Goal: Transaction & Acquisition: Download file/media

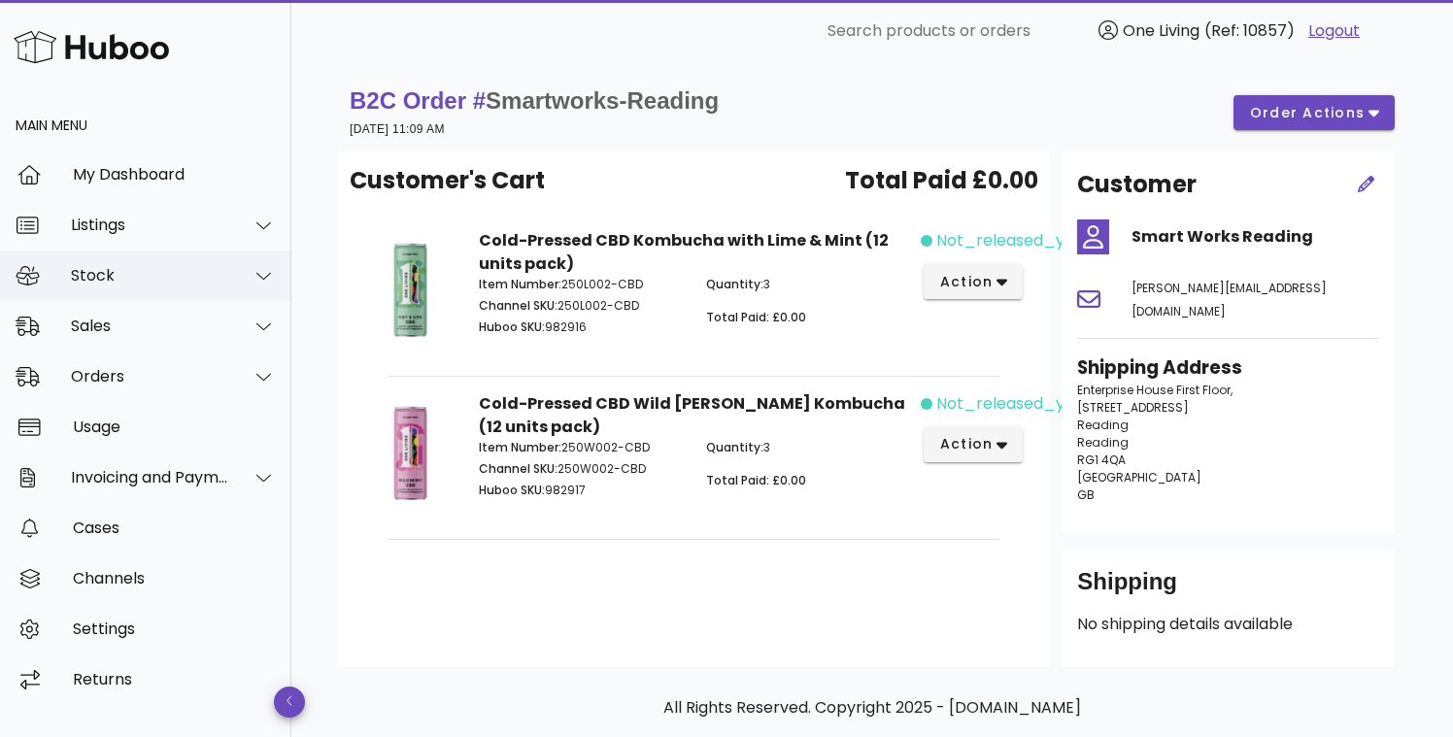
click at [172, 278] on div "Stock" at bounding box center [150, 275] width 158 height 18
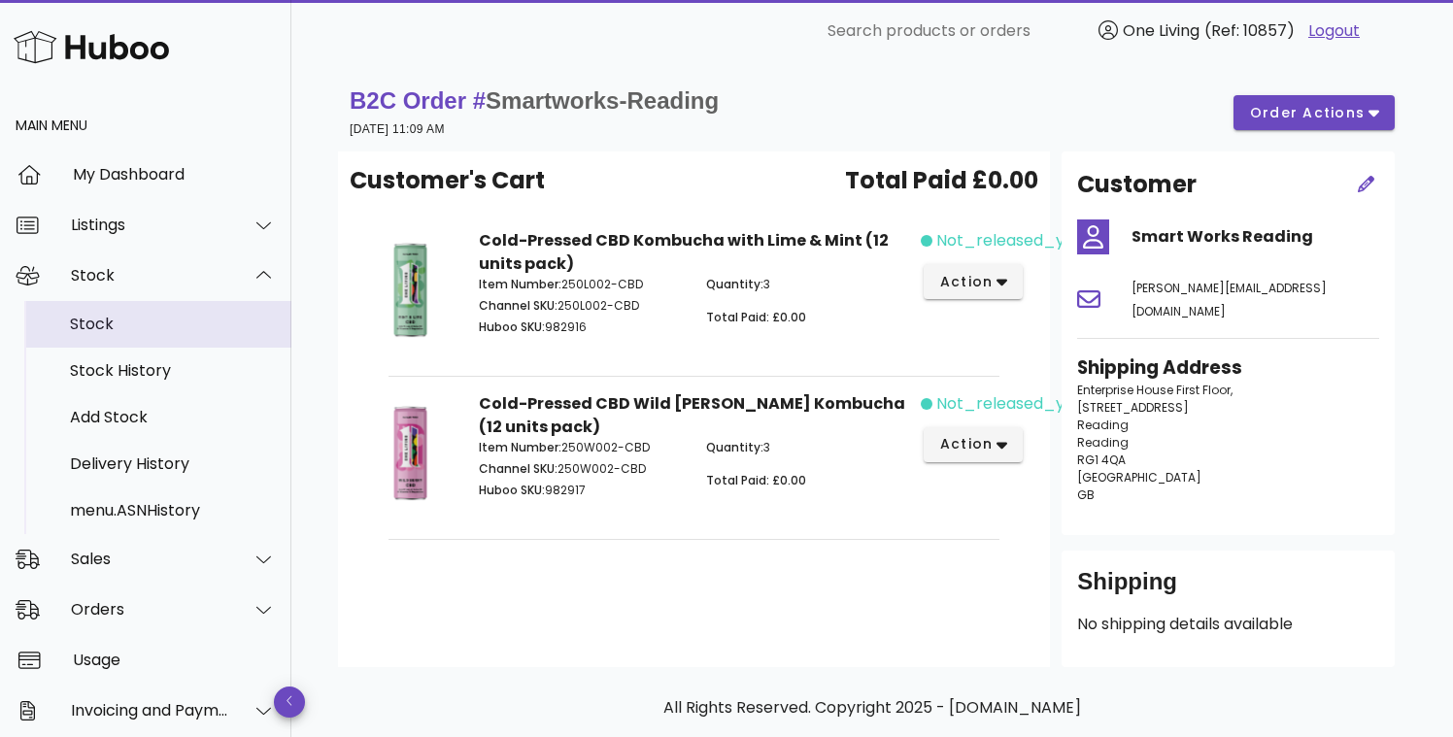
click at [171, 332] on div "Stock" at bounding box center [173, 324] width 206 height 18
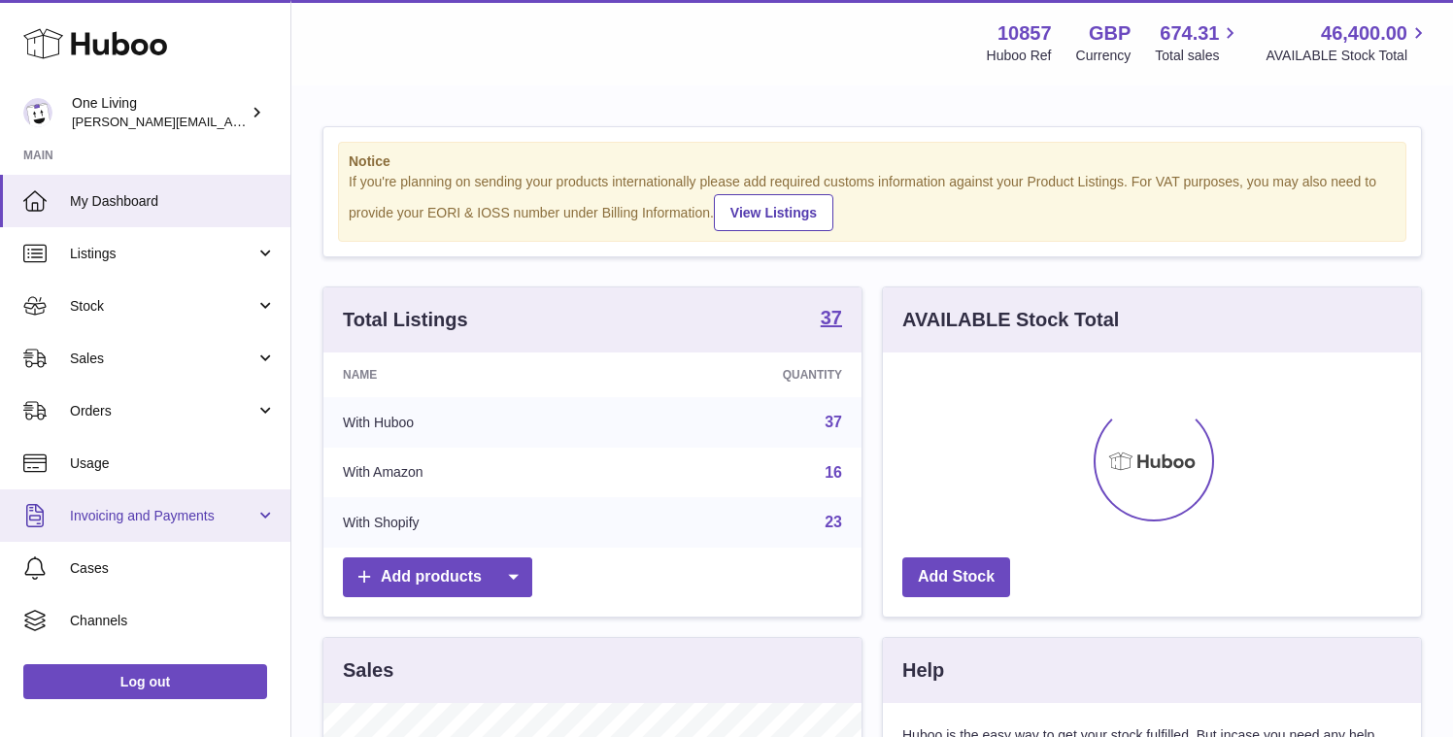
click at [184, 490] on link "Invoicing and Payments" at bounding box center [145, 516] width 290 height 52
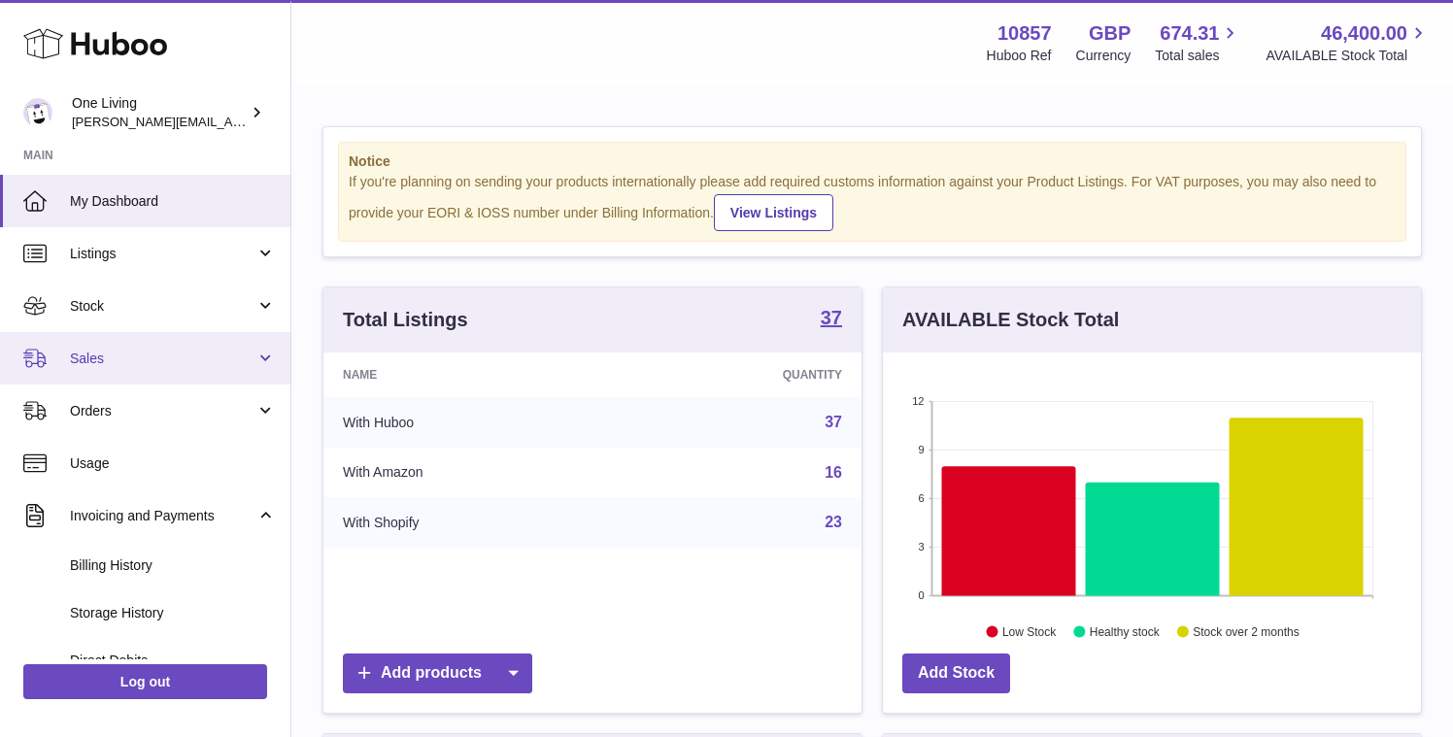
click at [222, 362] on span "Sales" at bounding box center [163, 359] width 186 height 18
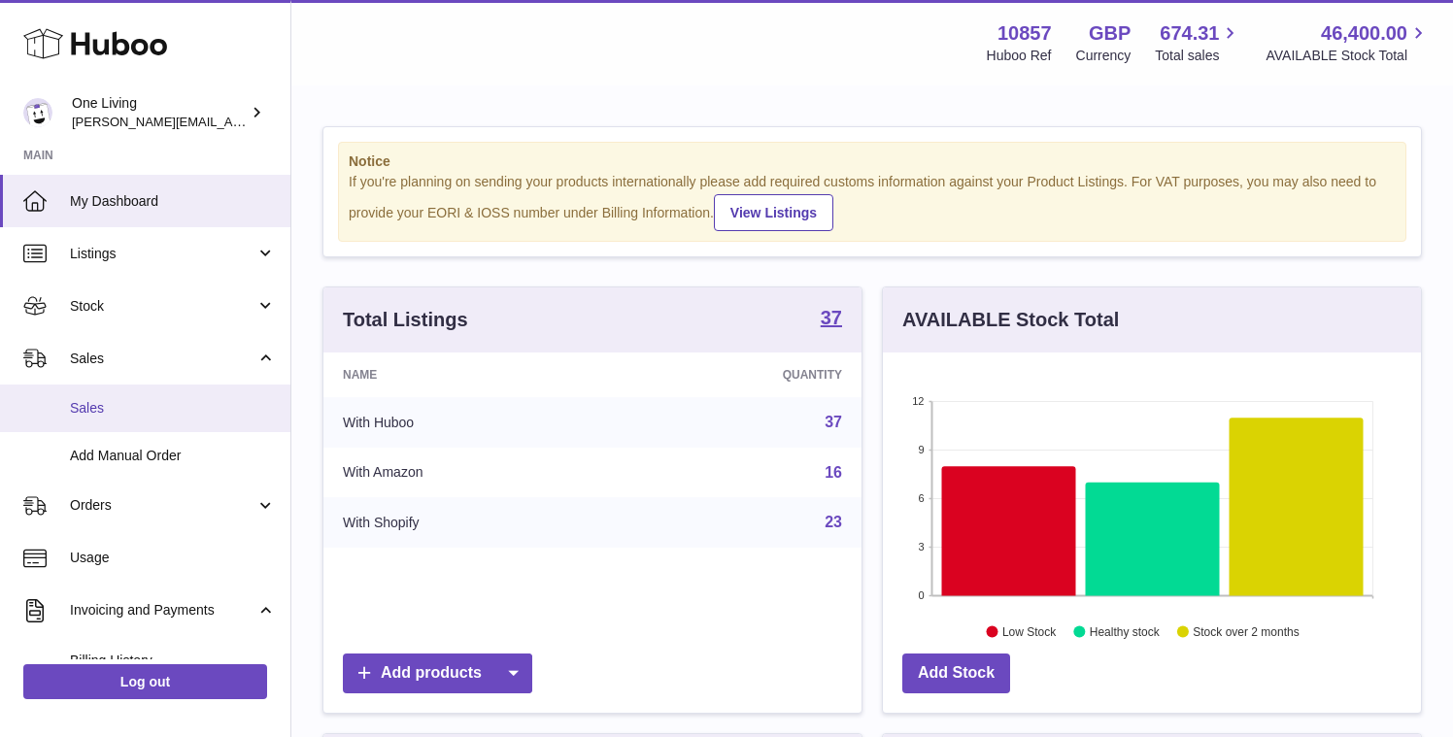
click at [213, 401] on span "Sales" at bounding box center [173, 408] width 206 height 18
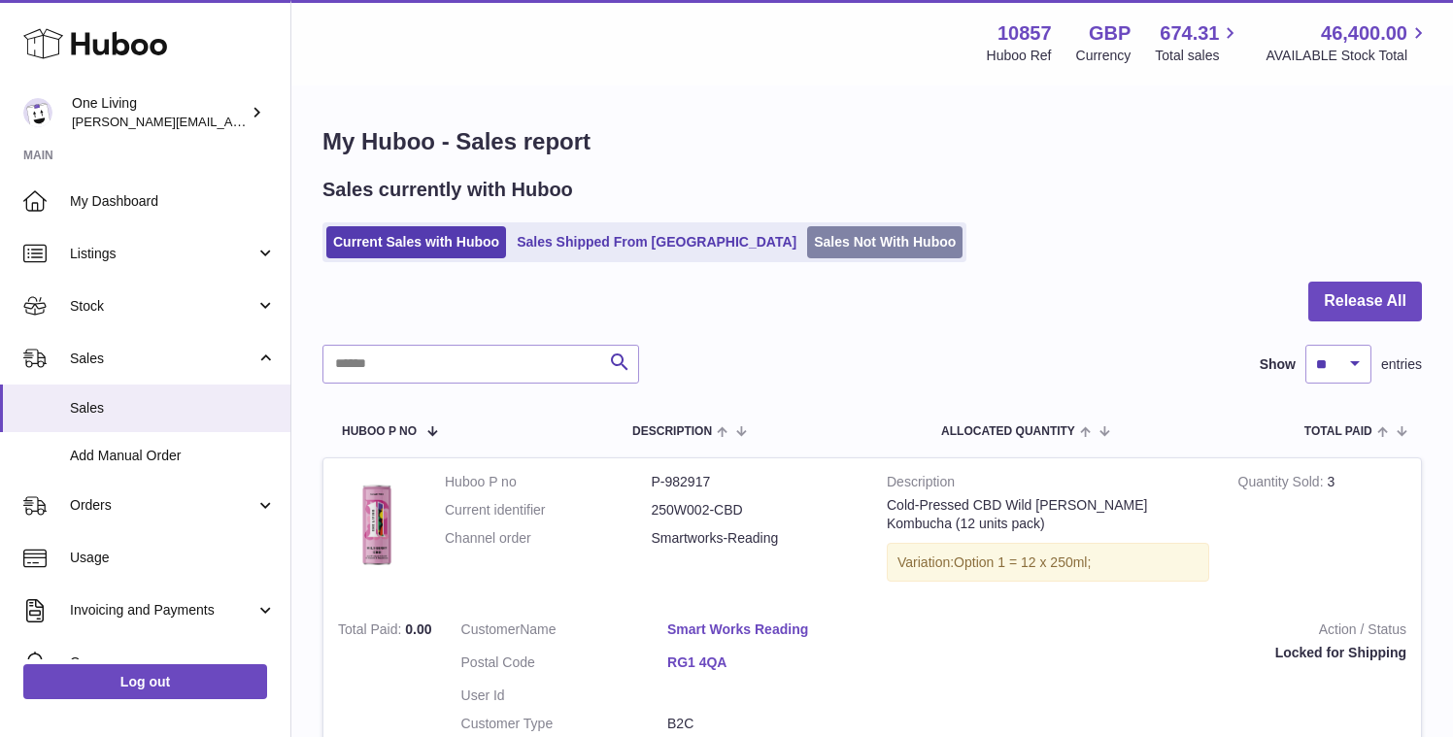
click at [807, 249] on link "Sales Not With Huboo" at bounding box center [884, 242] width 155 height 32
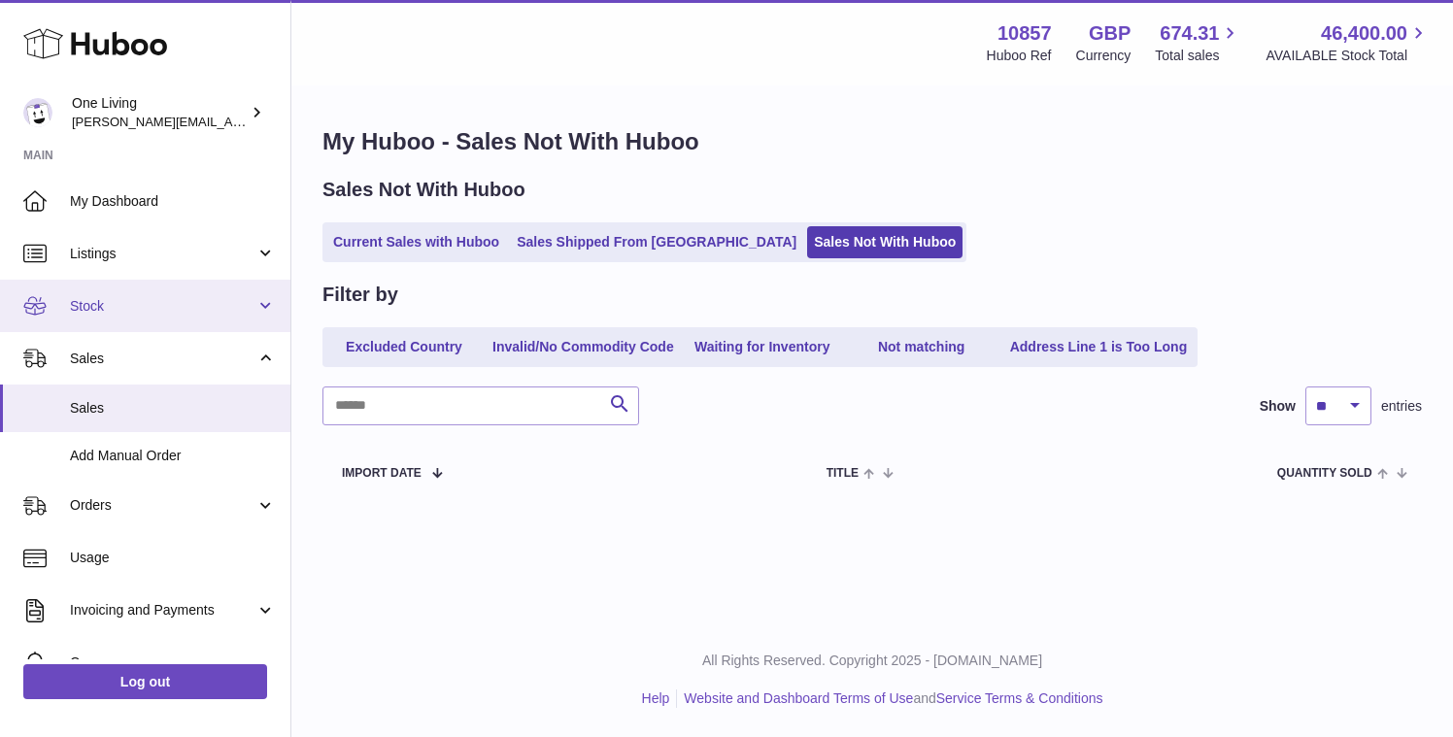
click at [207, 314] on span "Stock" at bounding box center [163, 306] width 186 height 18
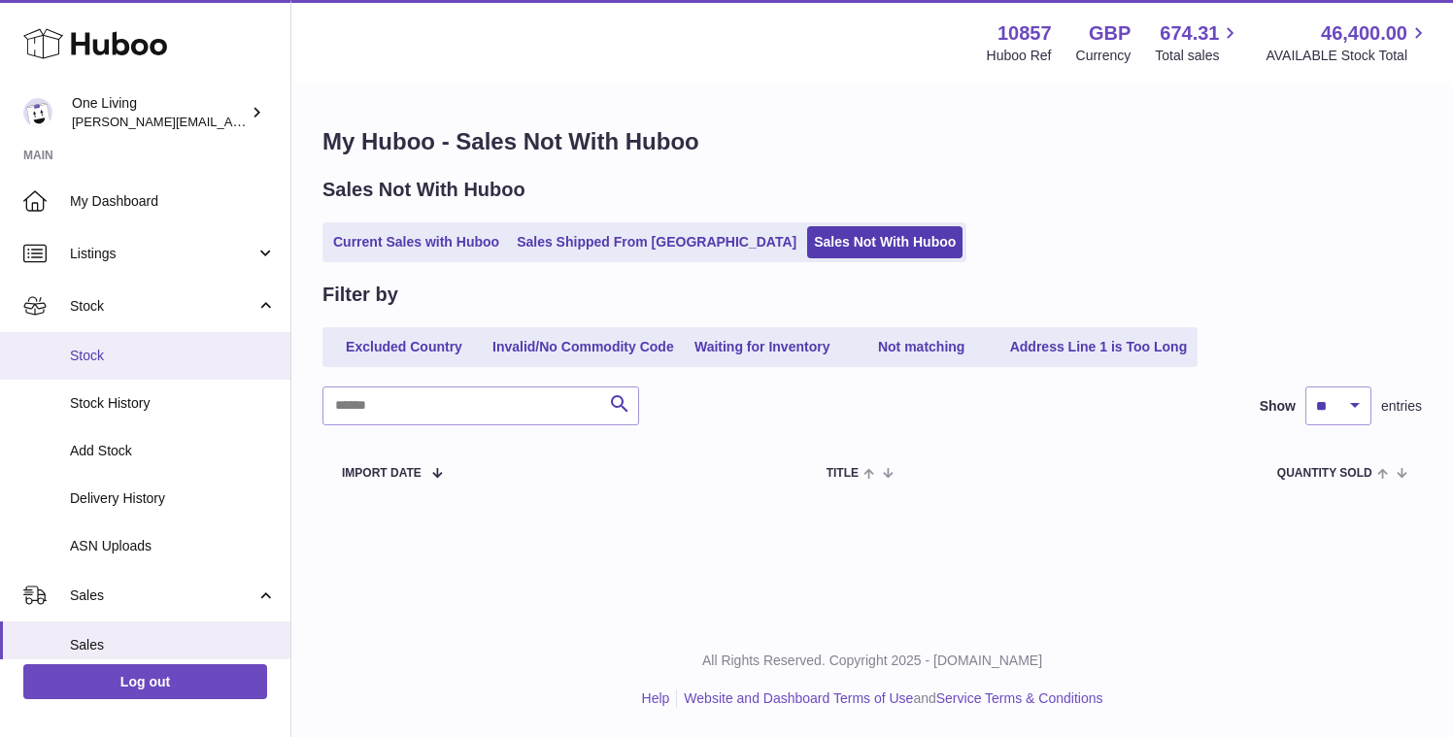
click at [181, 371] on link "Stock" at bounding box center [145, 356] width 290 height 48
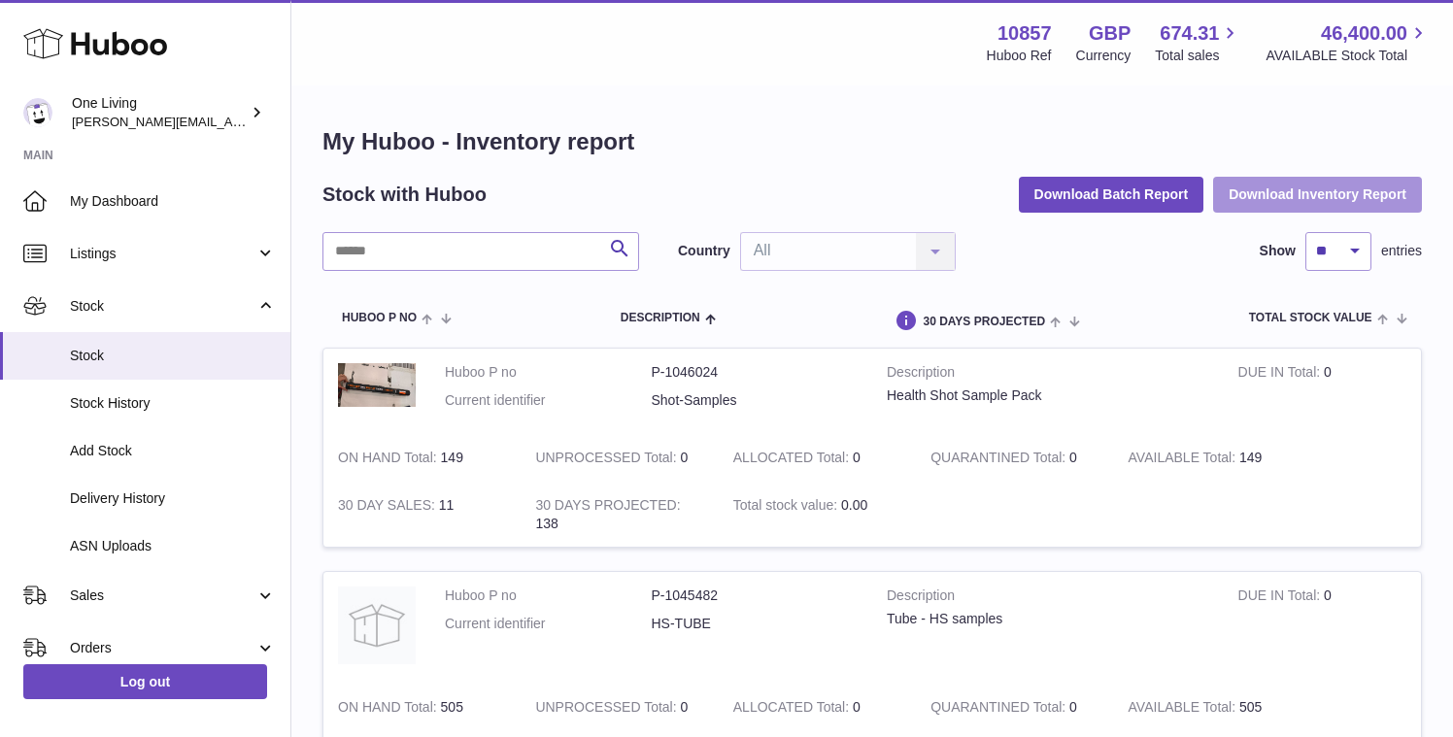
click at [1309, 193] on button "Download Inventory Report" at bounding box center [1317, 194] width 209 height 35
